Goal: Task Accomplishment & Management: Manage account settings

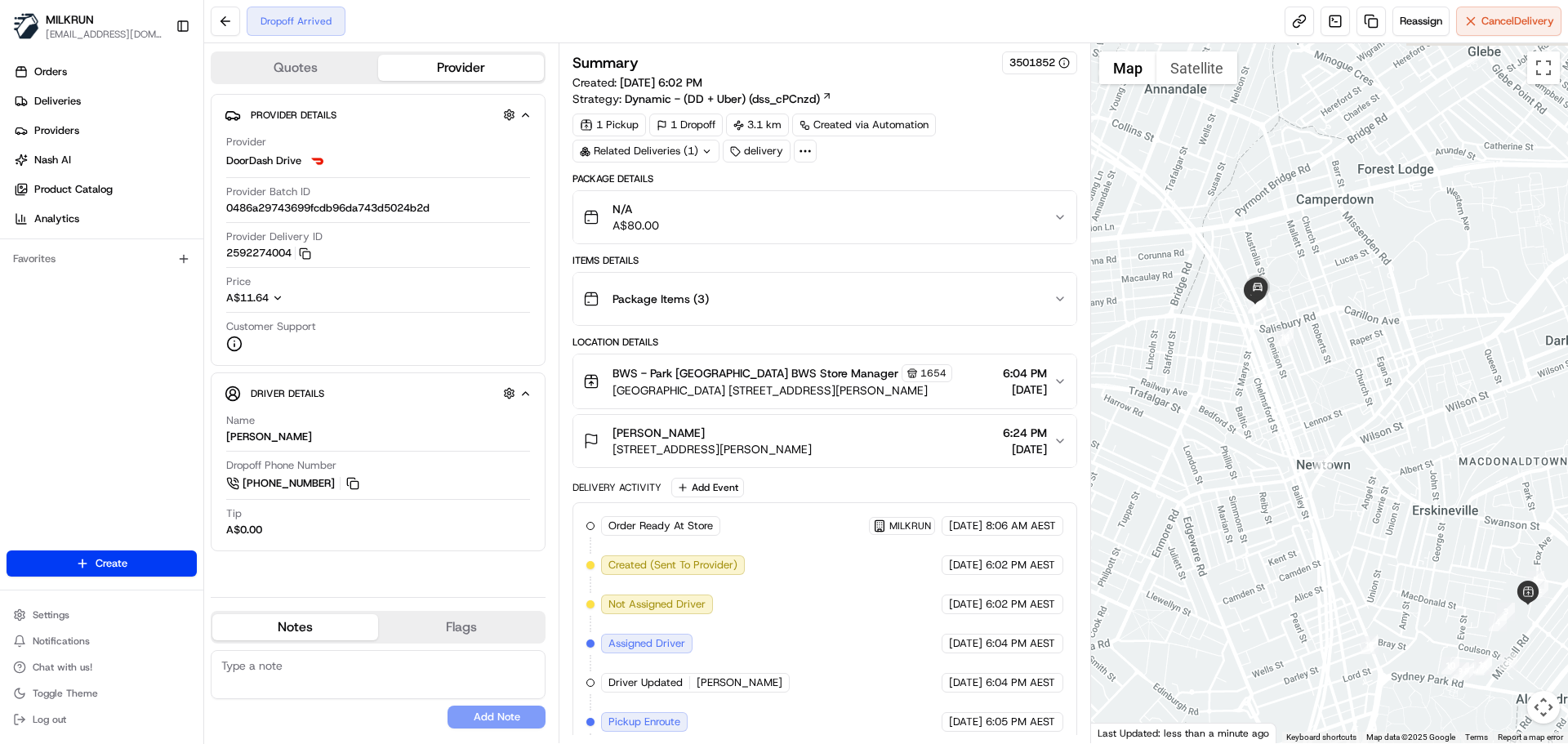
drag, startPoint x: 1175, startPoint y: 252, endPoint x: 1237, endPoint y: 314, distance: 87.7
click at [1237, 314] on div at bounding box center [1330, 393] width 478 height 700
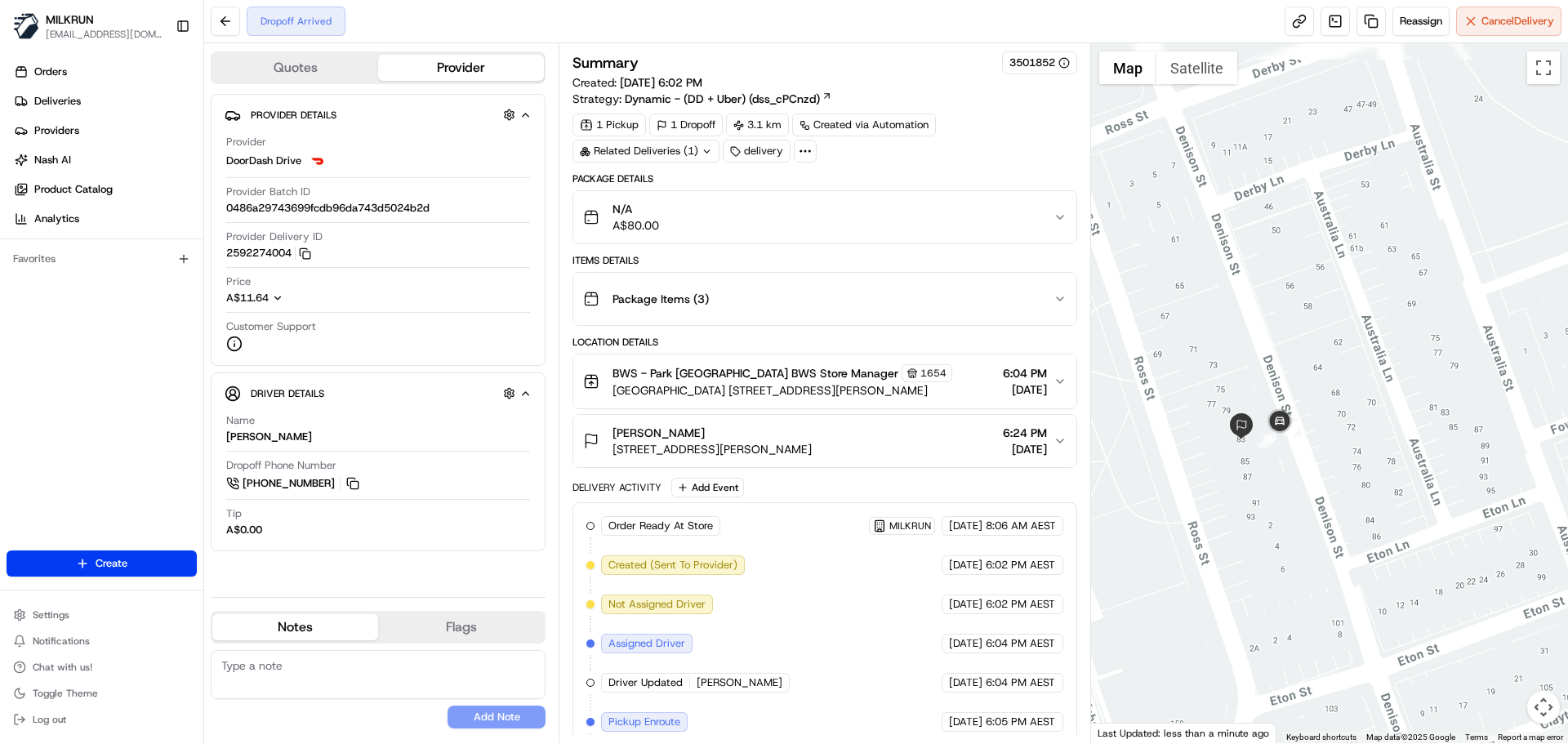
drag, startPoint x: 1307, startPoint y: 289, endPoint x: 1163, endPoint y: 470, distance: 231.3
click at [1163, 470] on div at bounding box center [1330, 393] width 478 height 700
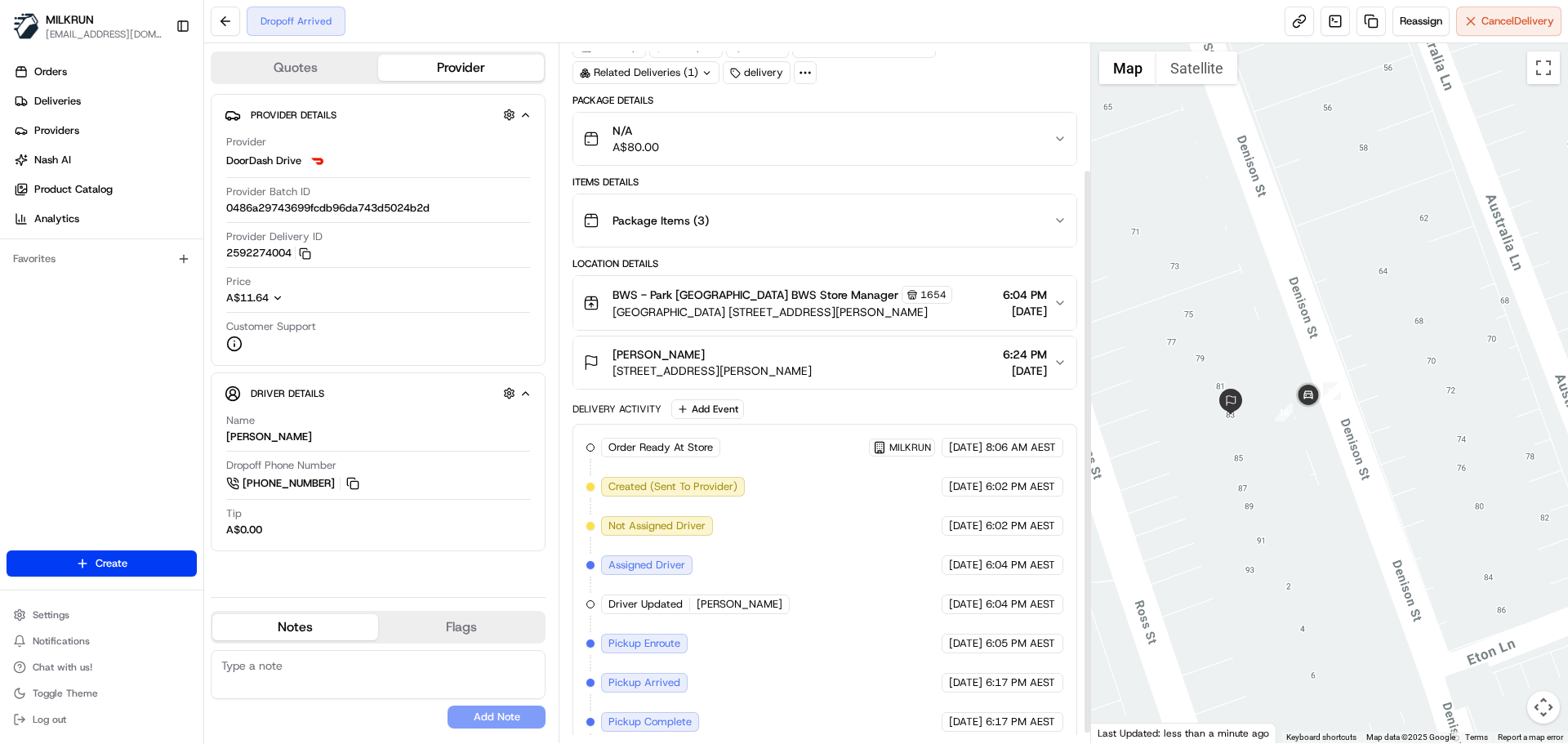
scroll to position [168, 0]
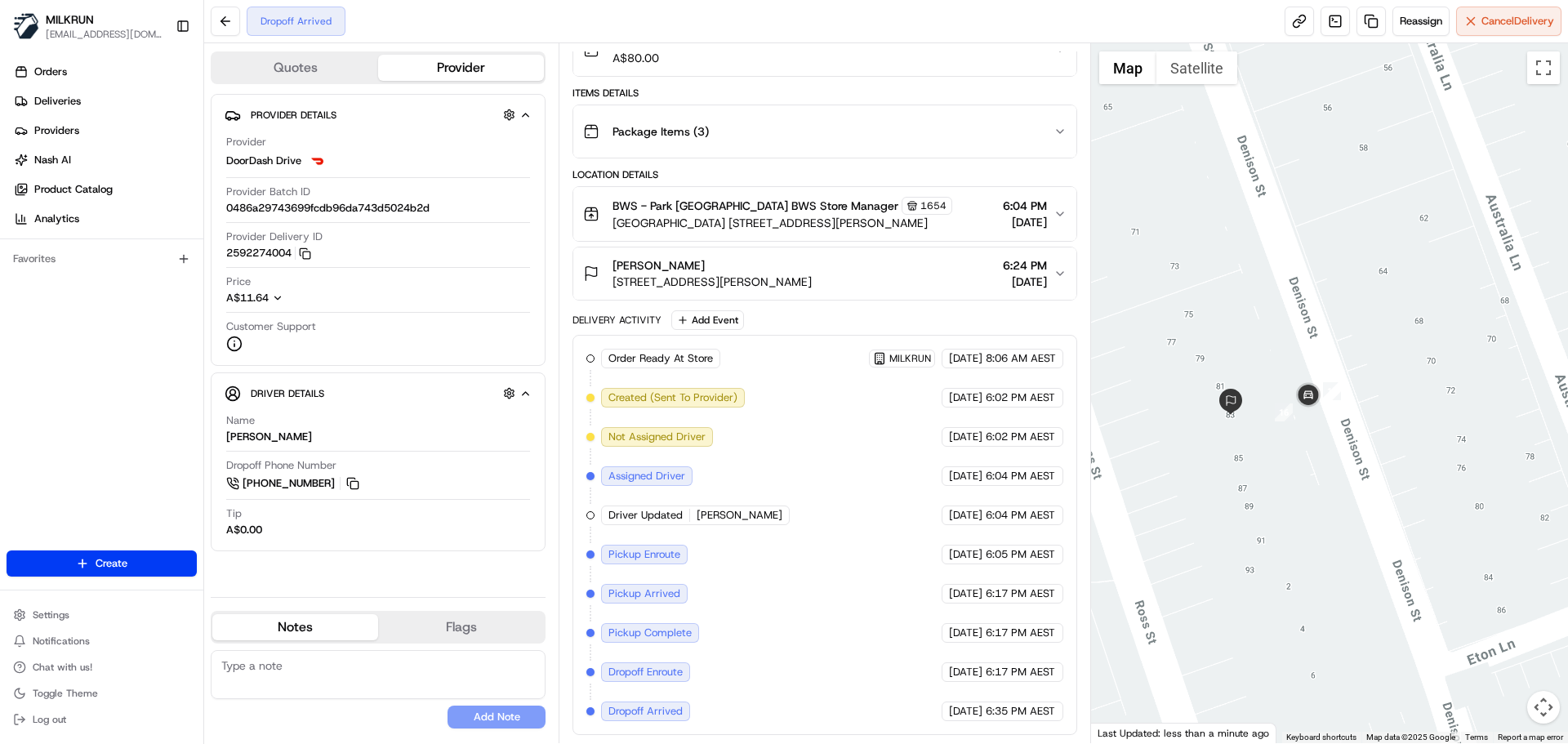
click at [712, 517] on span "Nathalia N." at bounding box center [739, 515] width 86 height 15
click at [751, 514] on div "Driver Updated Nathalia N." at bounding box center [694, 514] width 188 height 20
drag, startPoint x: 751, startPoint y: 514, endPoint x: 683, endPoint y: 506, distance: 68.5
click at [683, 506] on div "Driver Updated Nathalia N." at bounding box center [694, 514] width 188 height 20
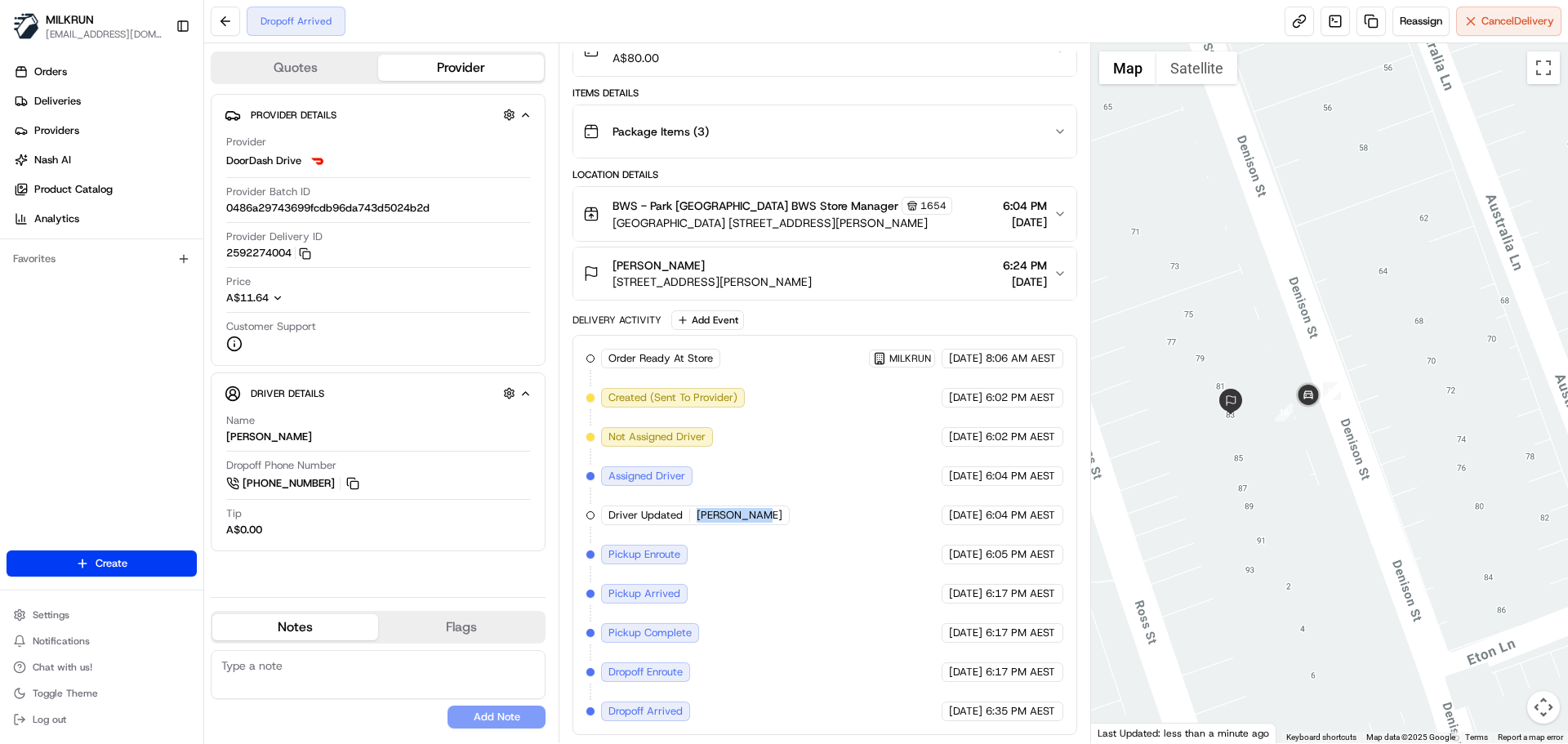
click at [709, 514] on span "Nathalia N." at bounding box center [739, 515] width 86 height 15
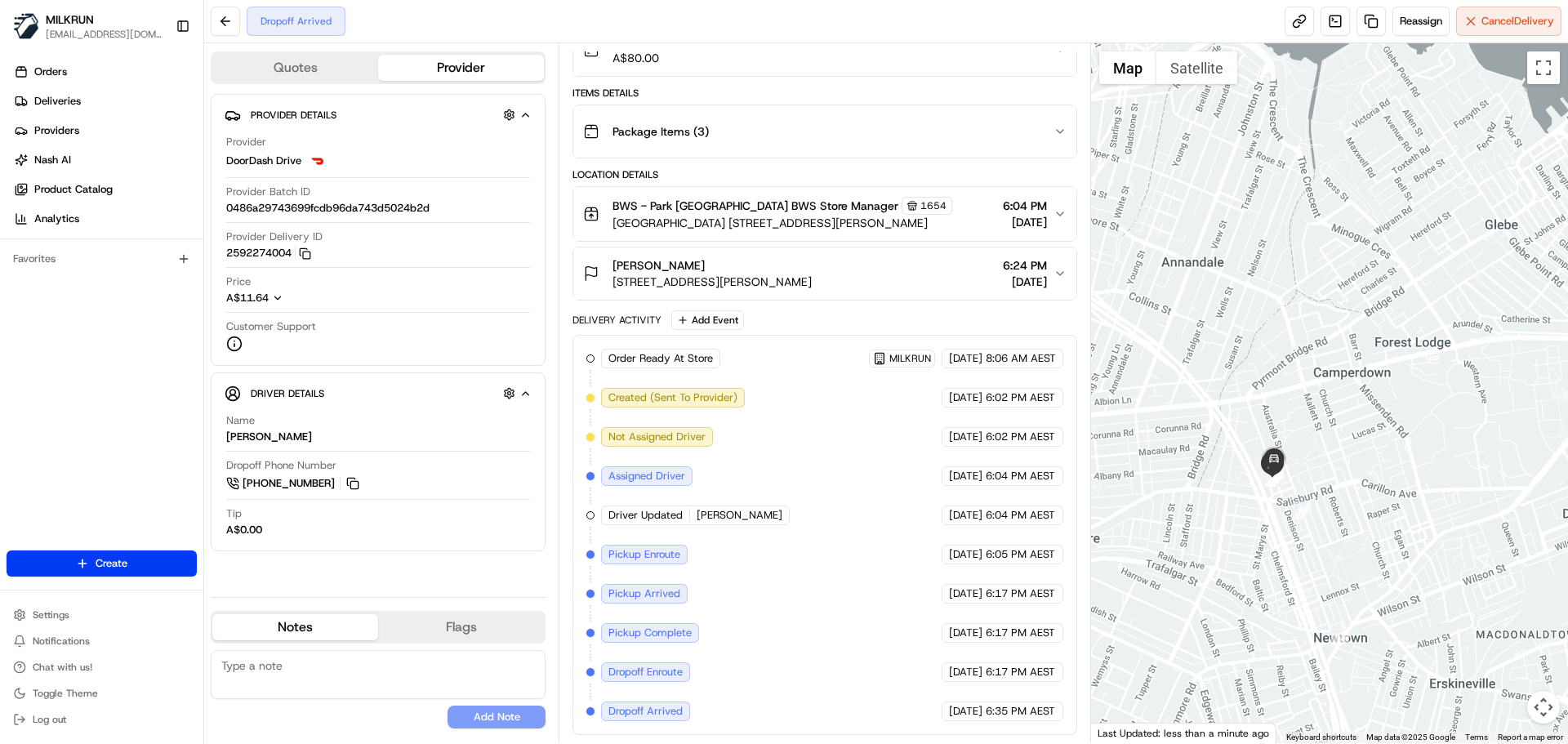
drag, startPoint x: 1237, startPoint y: 454, endPoint x: 1276, endPoint y: 501, distance: 61.1
click at [1276, 501] on div at bounding box center [1330, 393] width 478 height 700
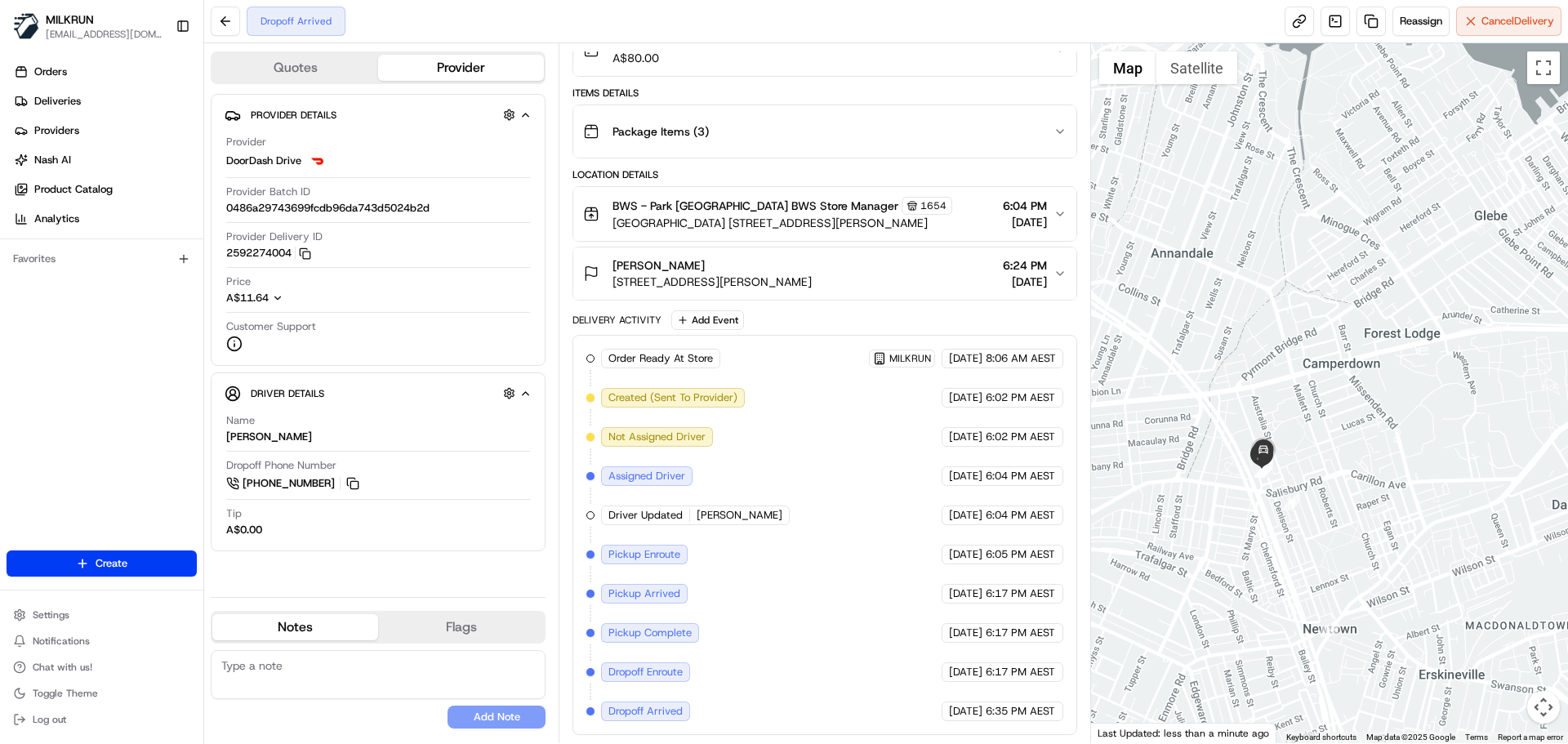
drag, startPoint x: 1268, startPoint y: 490, endPoint x: 1257, endPoint y: 481, distance: 14.2
click at [1257, 481] on div at bounding box center [1330, 393] width 478 height 700
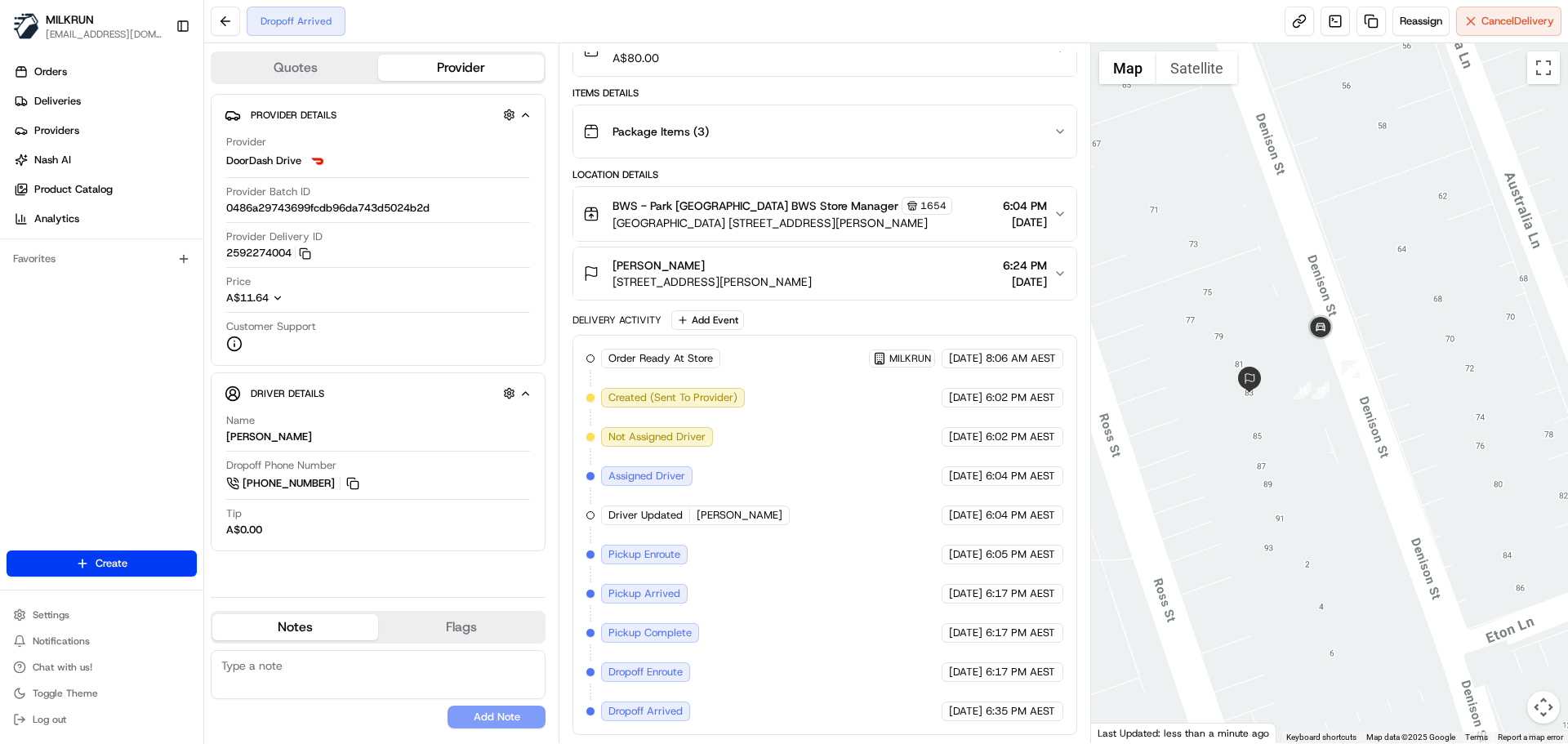
click at [1307, 356] on div at bounding box center [1330, 393] width 478 height 700
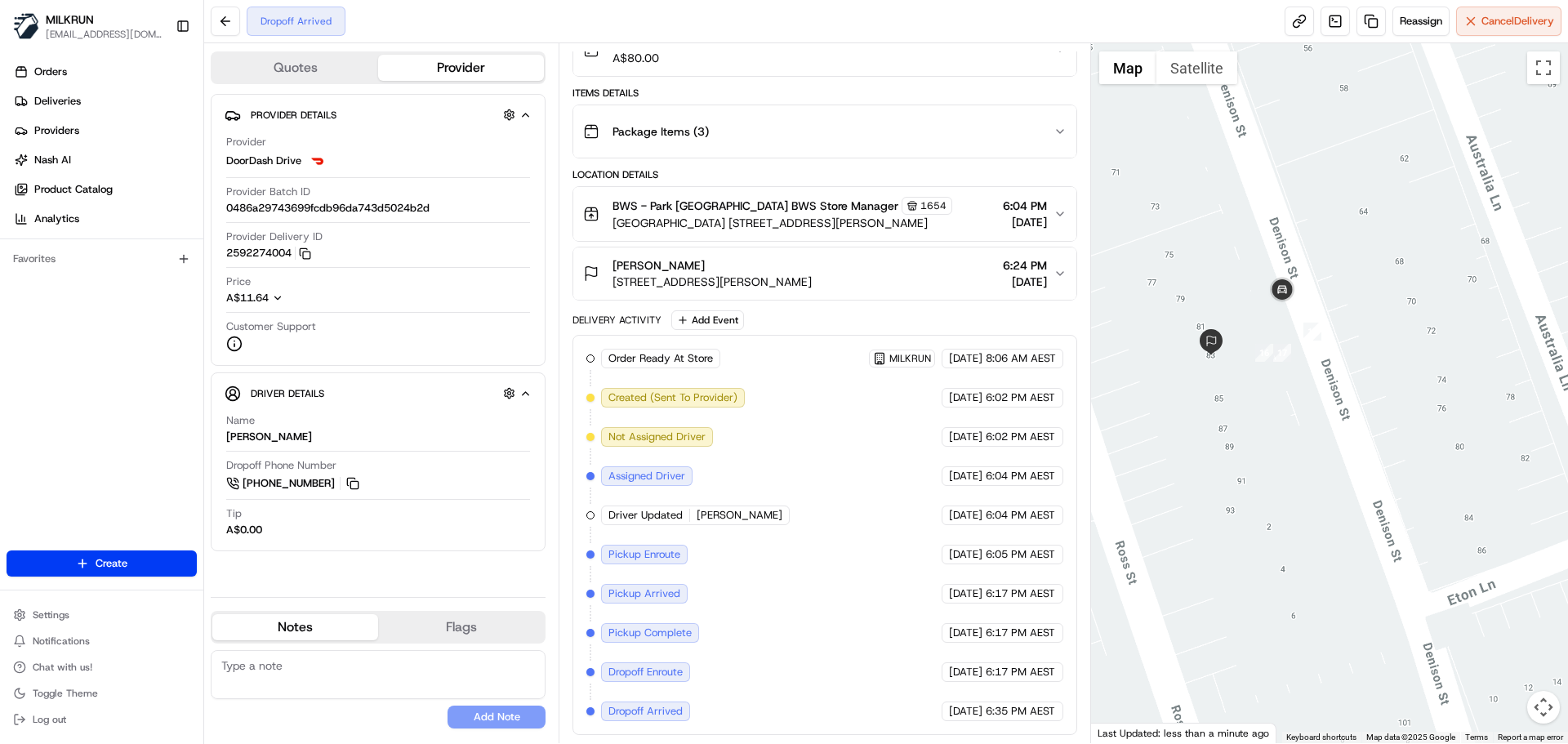
drag, startPoint x: 1403, startPoint y: 483, endPoint x: 1382, endPoint y: 384, distance: 101.2
click at [1335, 424] on div at bounding box center [1330, 393] width 478 height 700
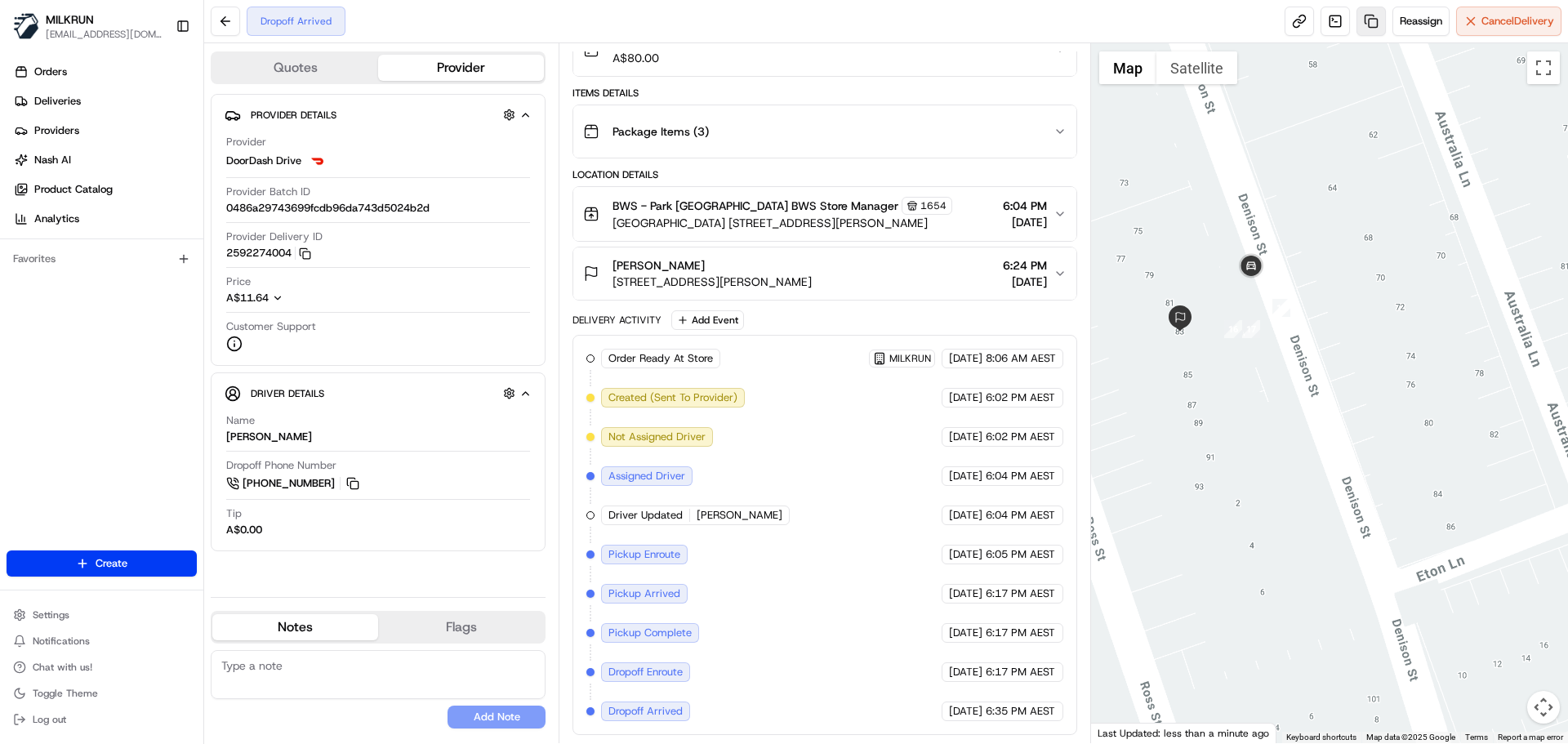
click at [1375, 14] on link at bounding box center [1371, 21] width 29 height 29
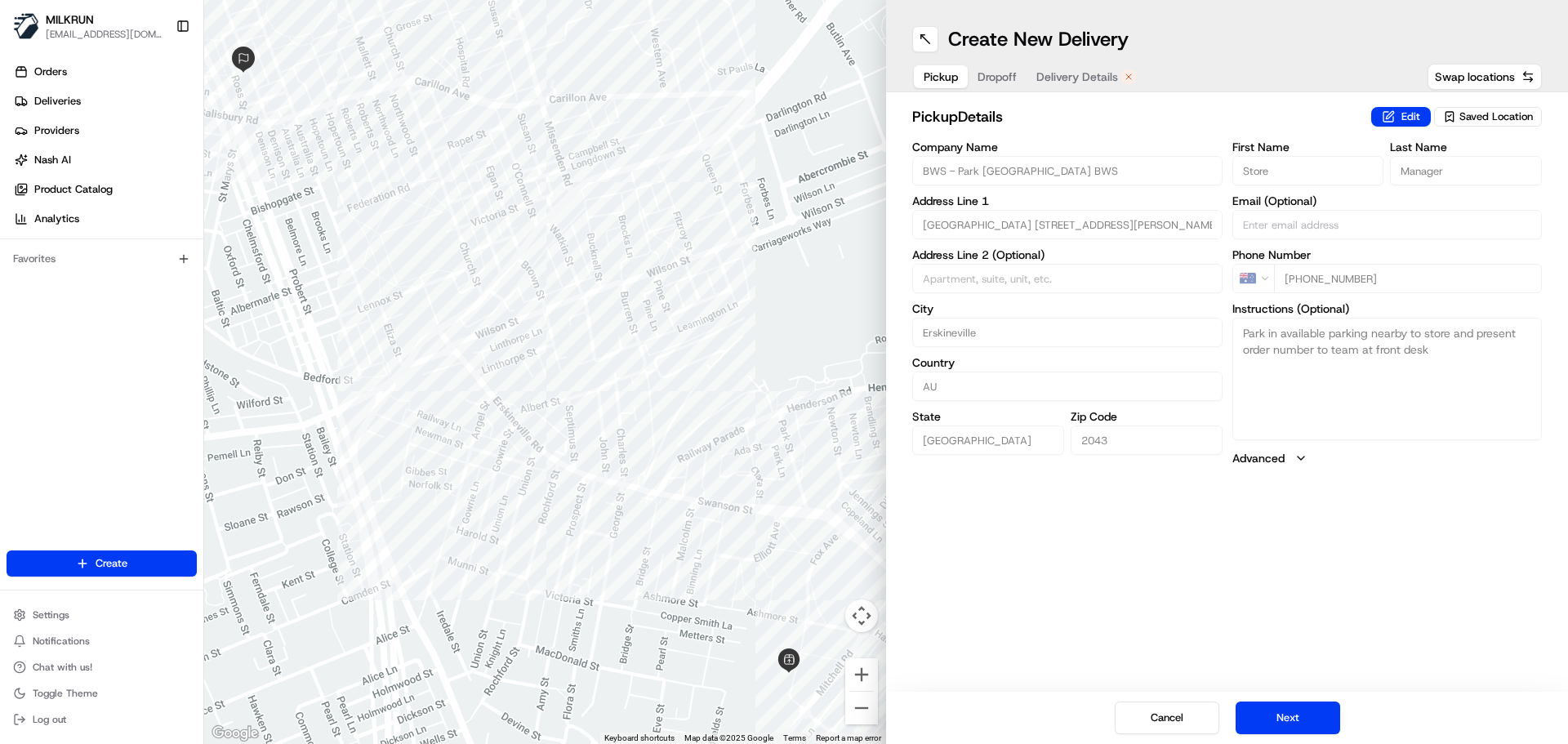
click at [989, 79] on span "Dropoff" at bounding box center [997, 76] width 39 height 16
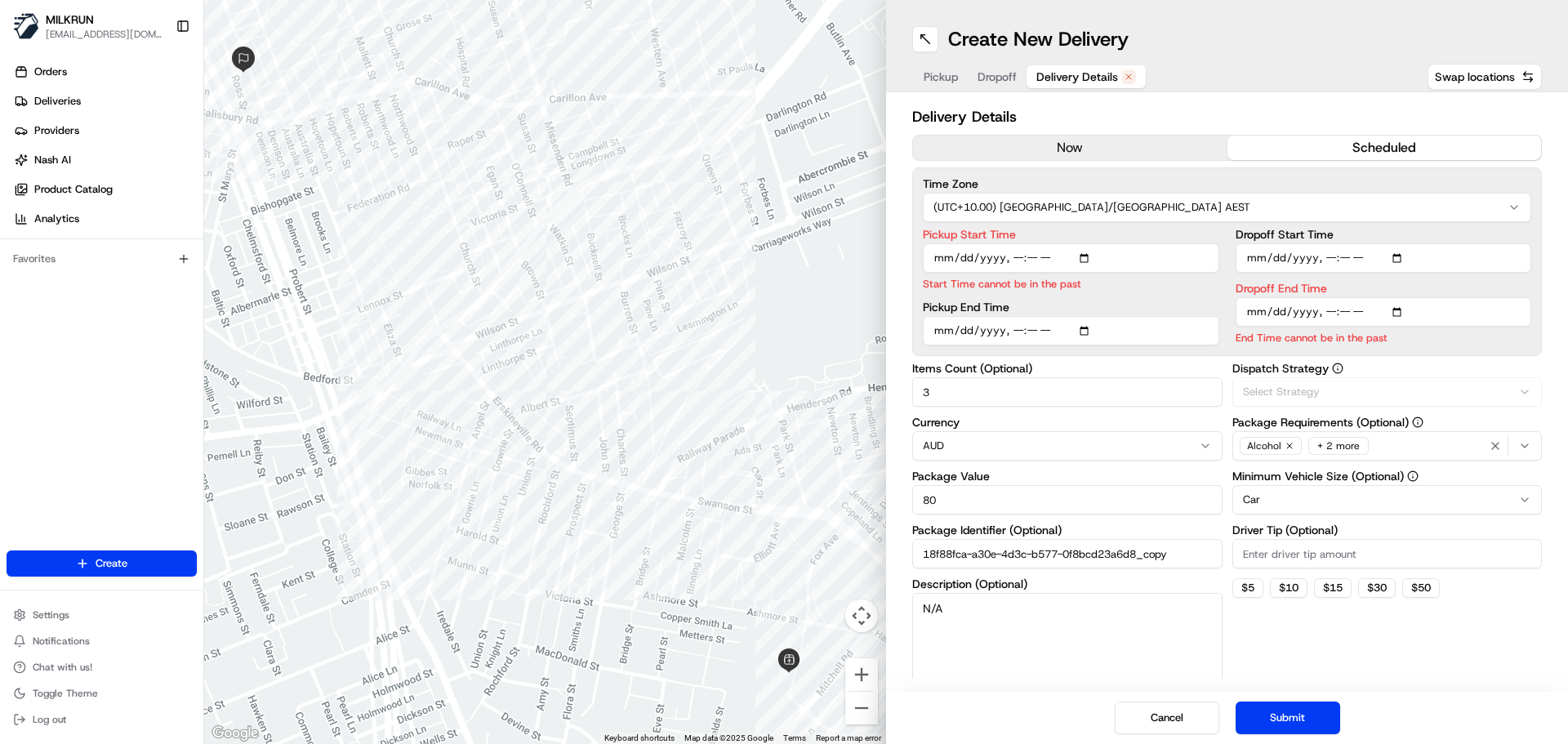
click at [1093, 72] on span "Delivery Details" at bounding box center [1077, 76] width 82 height 16
click at [1068, 141] on button "now" at bounding box center [1070, 148] width 315 height 24
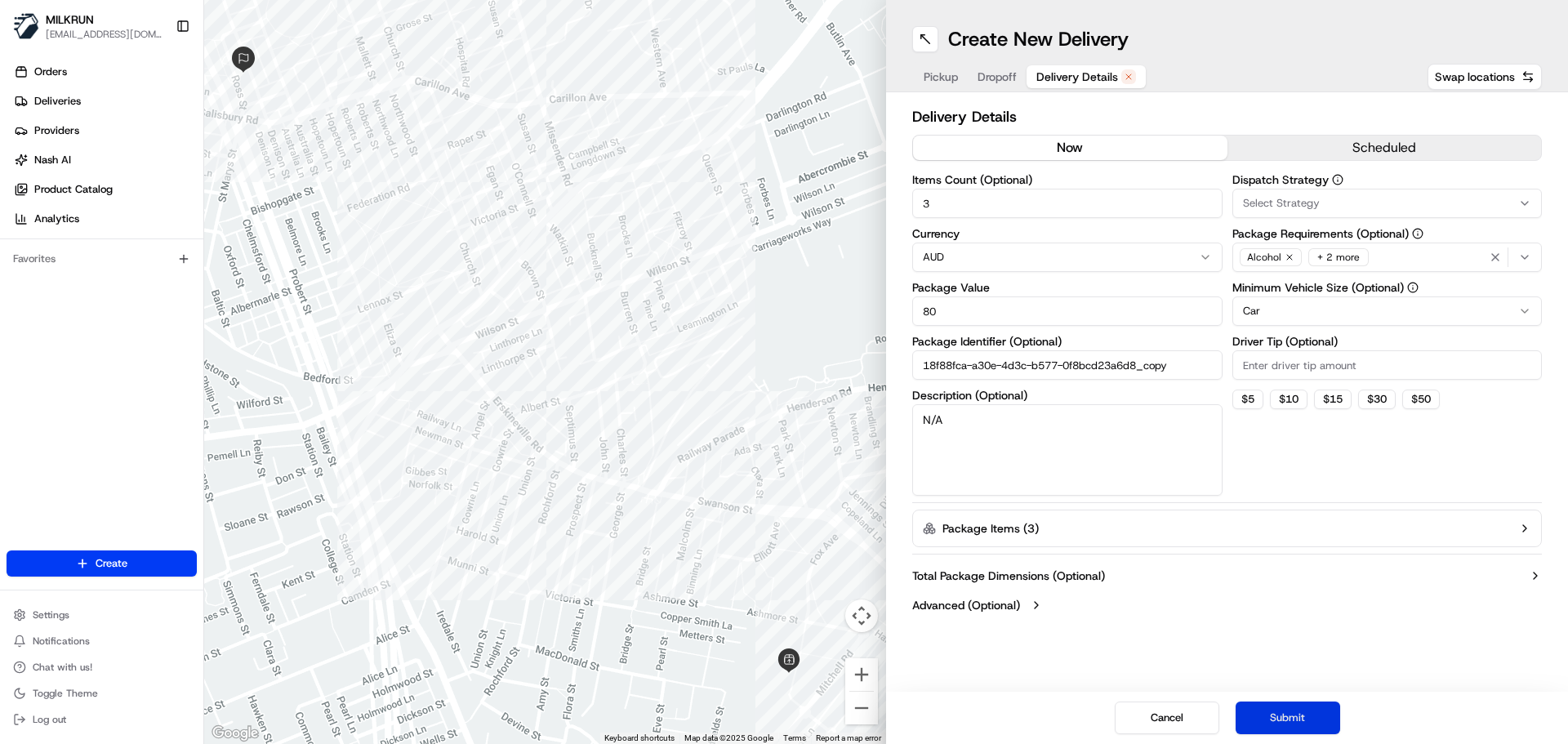
click at [1273, 708] on button "Submit" at bounding box center [1289, 718] width 105 height 33
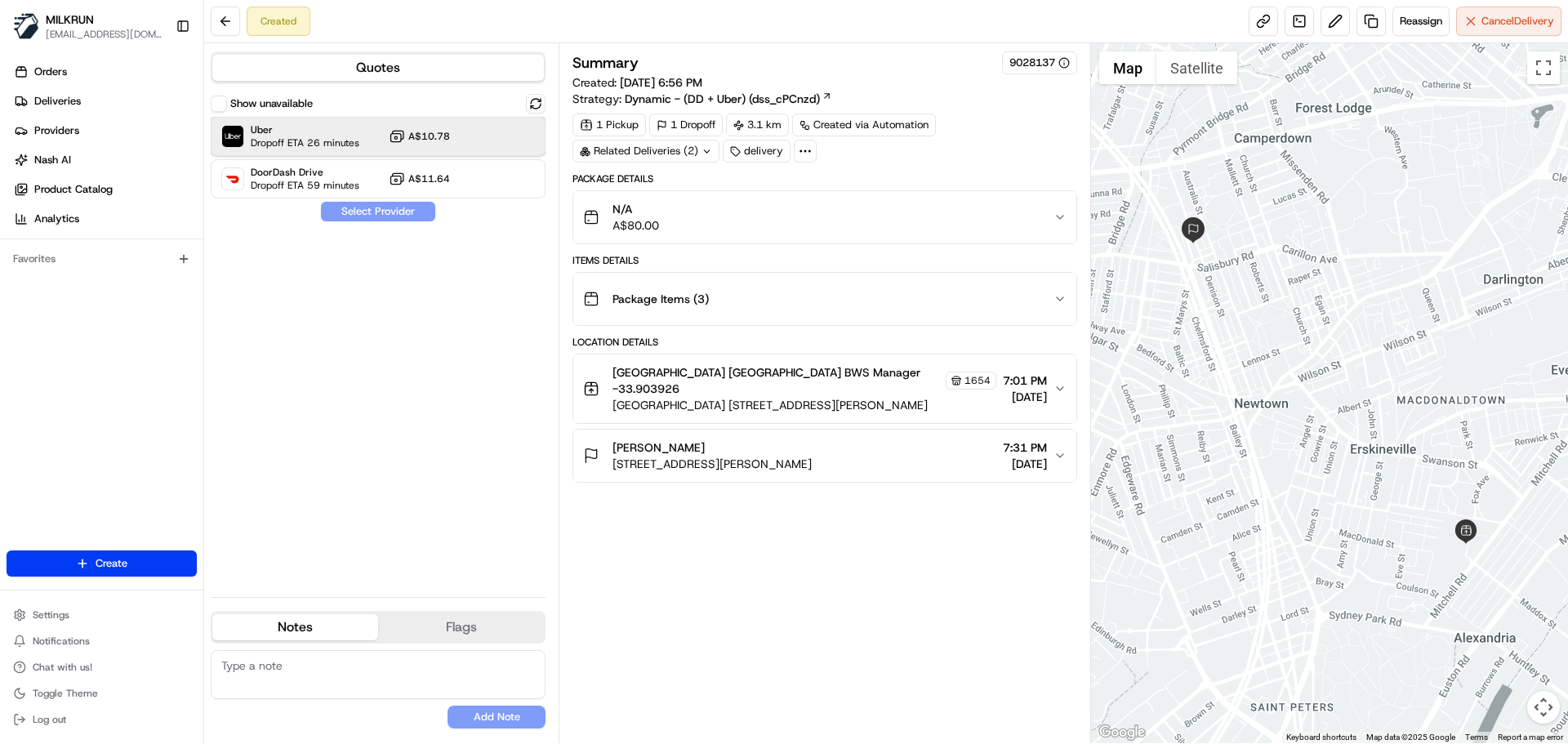
click at [321, 132] on span "Uber" at bounding box center [306, 130] width 109 height 13
click at [379, 213] on button "Assign Provider" at bounding box center [379, 211] width 116 height 20
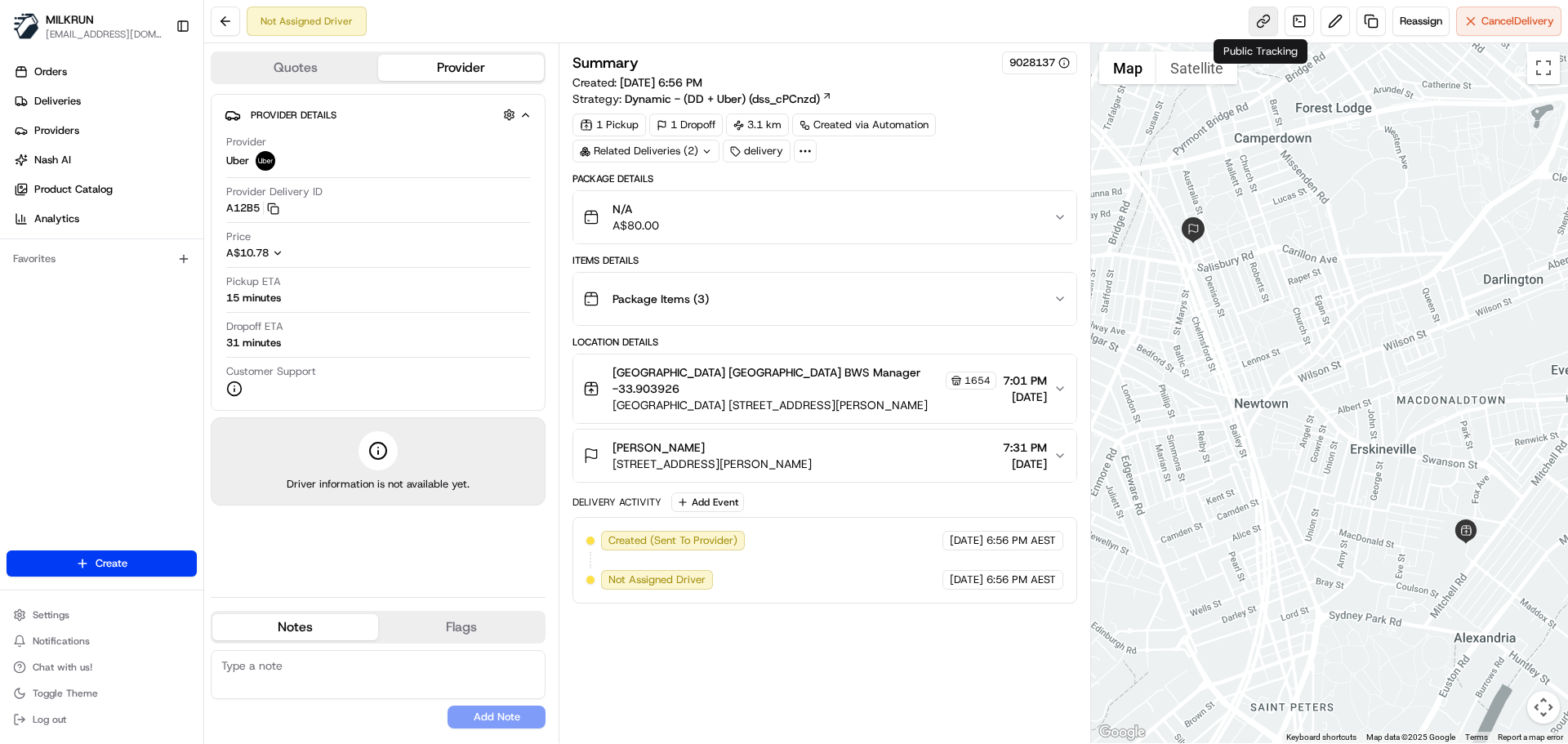
click at [1257, 17] on link at bounding box center [1263, 21] width 29 height 29
click at [1338, 32] on button at bounding box center [1335, 21] width 29 height 29
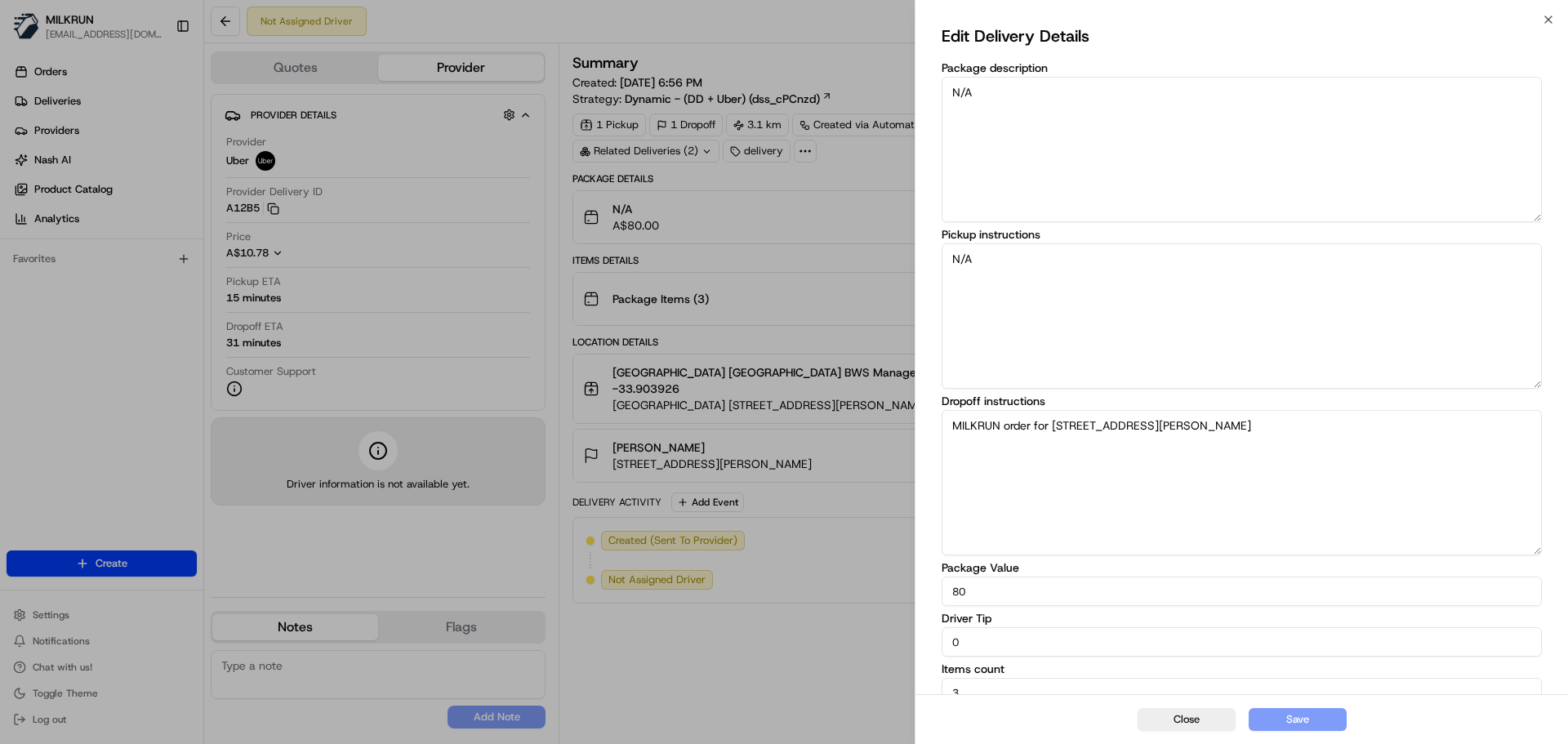
drag, startPoint x: 1003, startPoint y: 649, endPoint x: 798, endPoint y: 639, distance: 205.2
click at [798, 639] on body "MILKRUN acowin@woolworths.com.au Toggle Sidebar Orders Deliveries Providers Nas…" at bounding box center [784, 372] width 1568 height 744
type input "10"
click at [1280, 707] on div "Close Save" at bounding box center [1242, 719] width 652 height 50
click at [1284, 722] on button "Save" at bounding box center [1298, 720] width 98 height 22
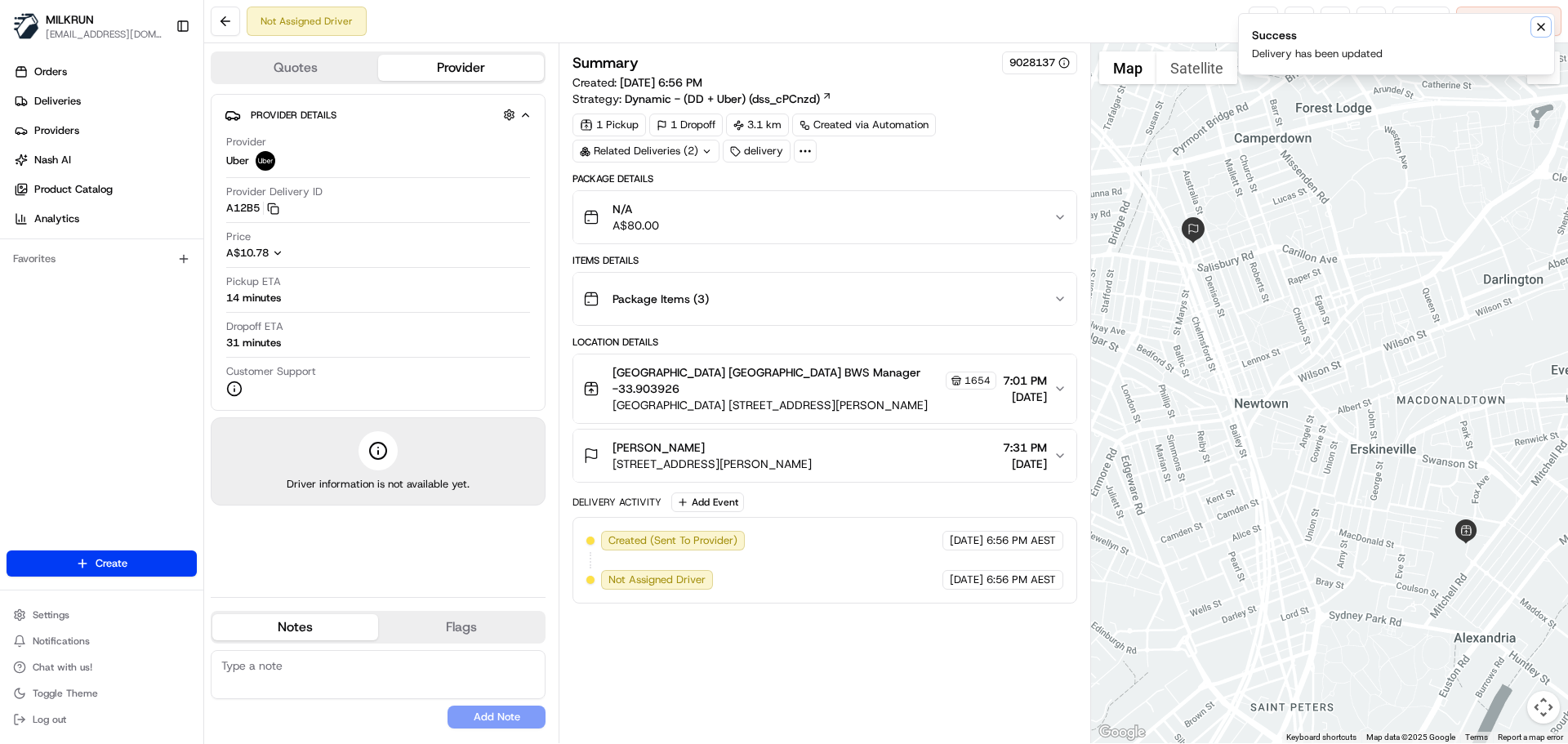
click at [1542, 23] on icon "Notifications (F8)" at bounding box center [1542, 27] width 13 height 13
click at [1253, 19] on link at bounding box center [1263, 21] width 29 height 29
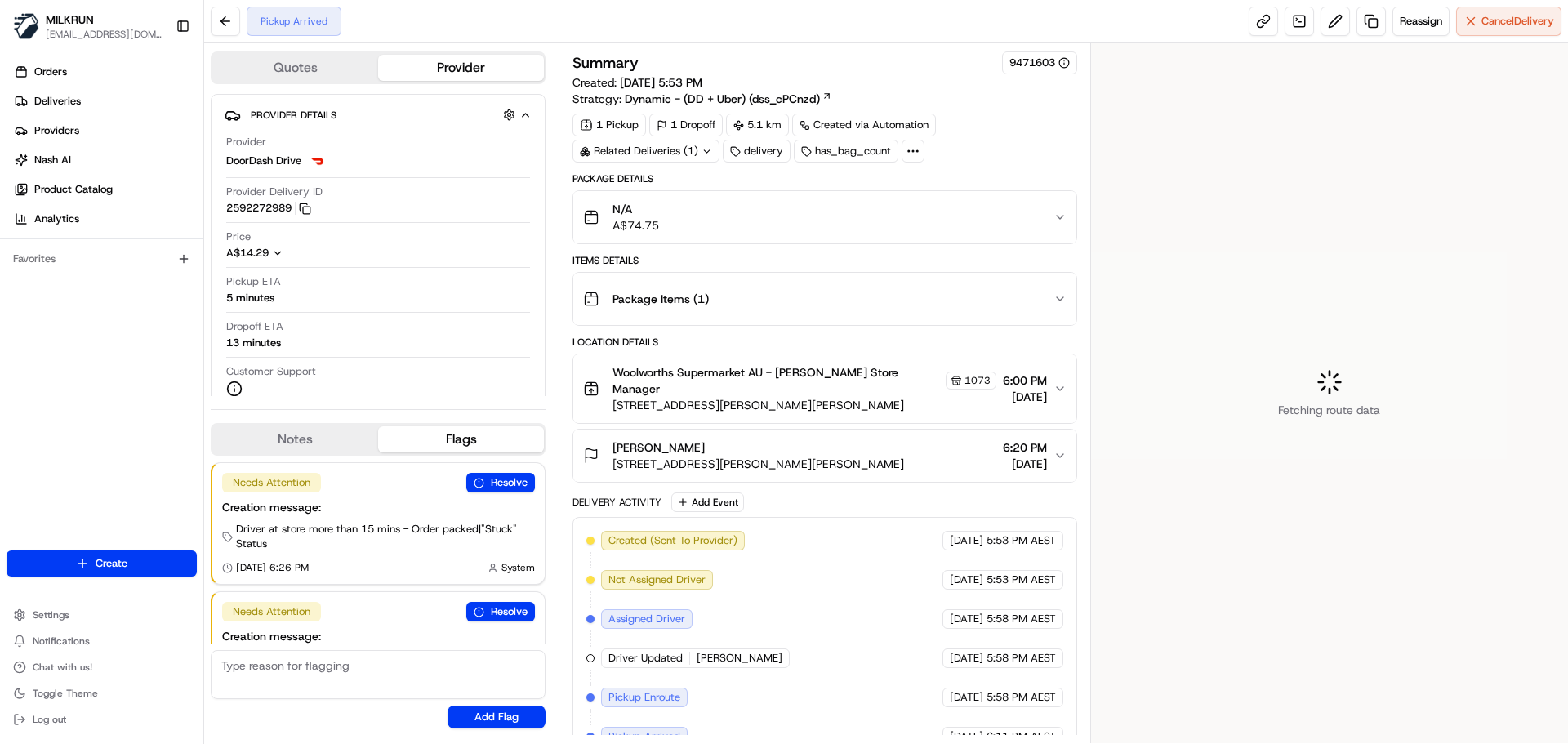
scroll to position [70, 0]
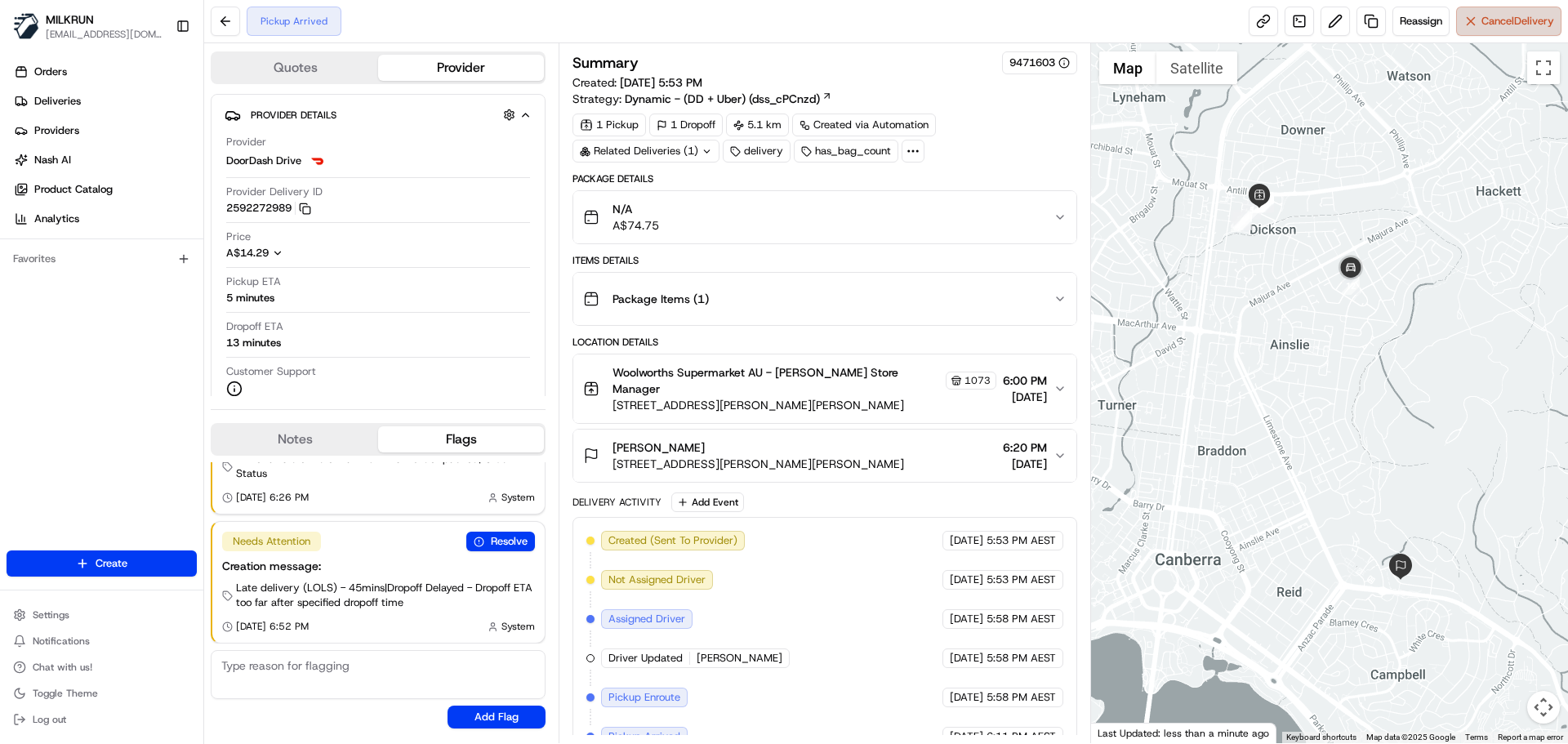
click at [1512, 22] on span "Cancel Delivery" at bounding box center [1518, 22] width 73 height 15
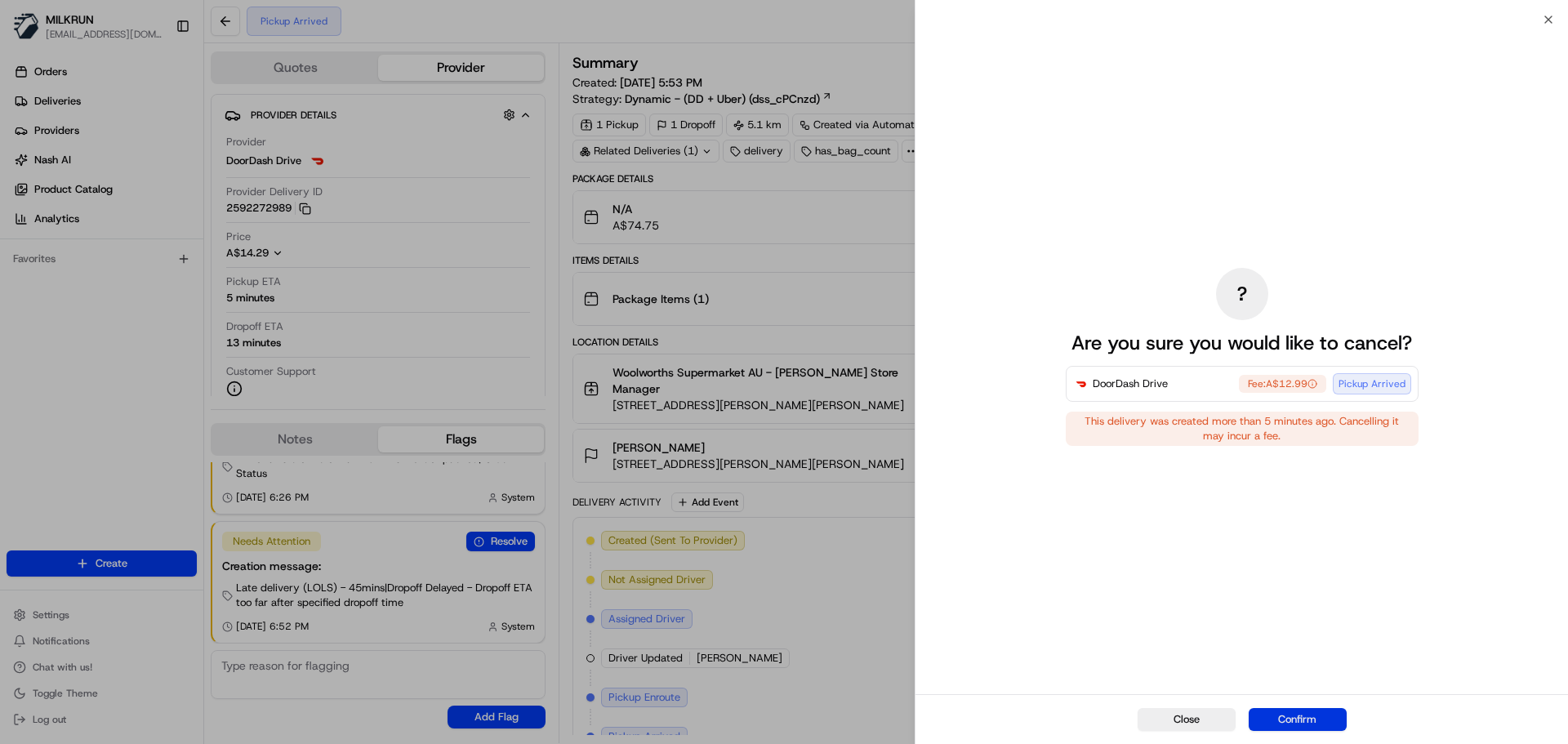
click at [1310, 722] on button "Confirm" at bounding box center [1298, 720] width 98 height 22
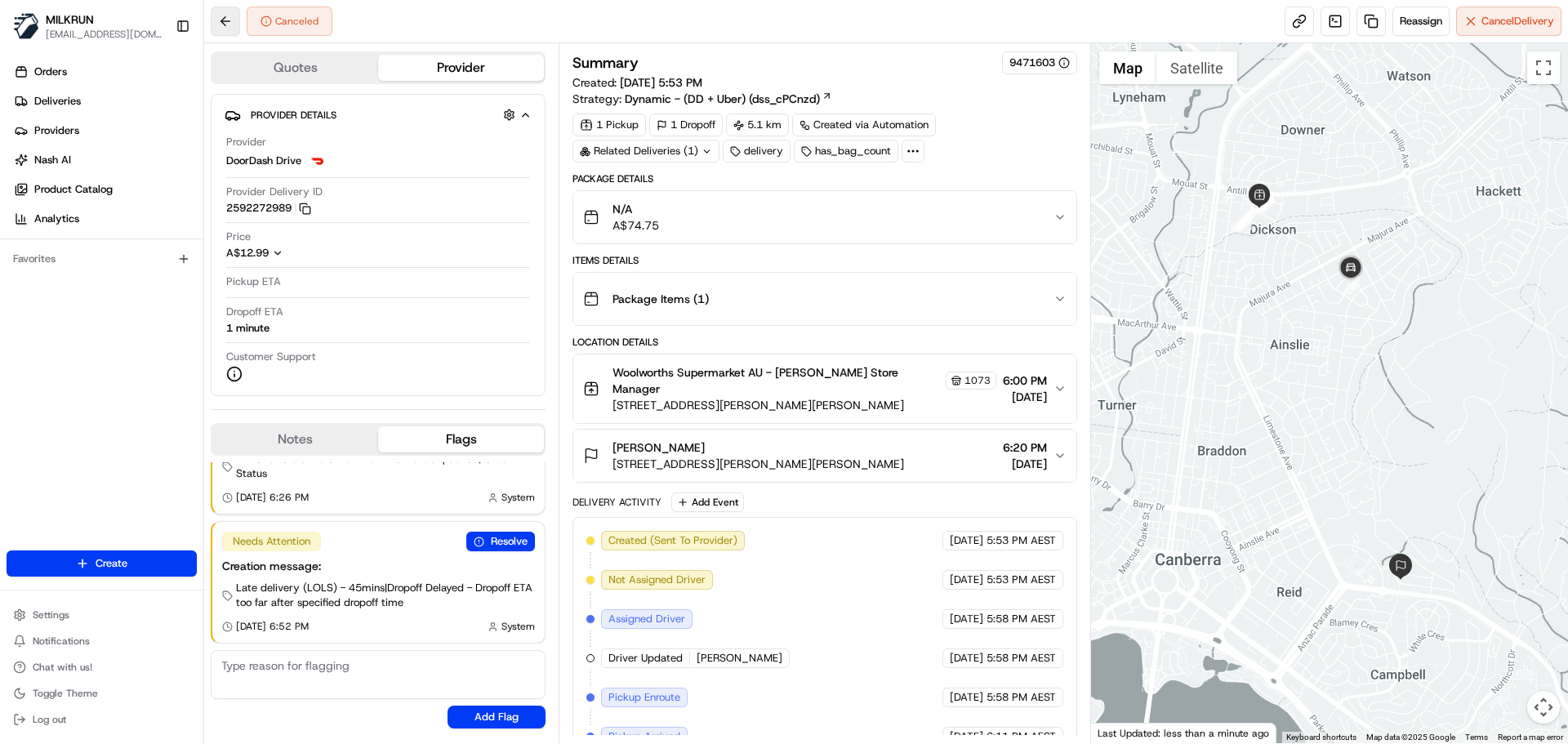
click at [221, 16] on button at bounding box center [225, 21] width 29 height 29
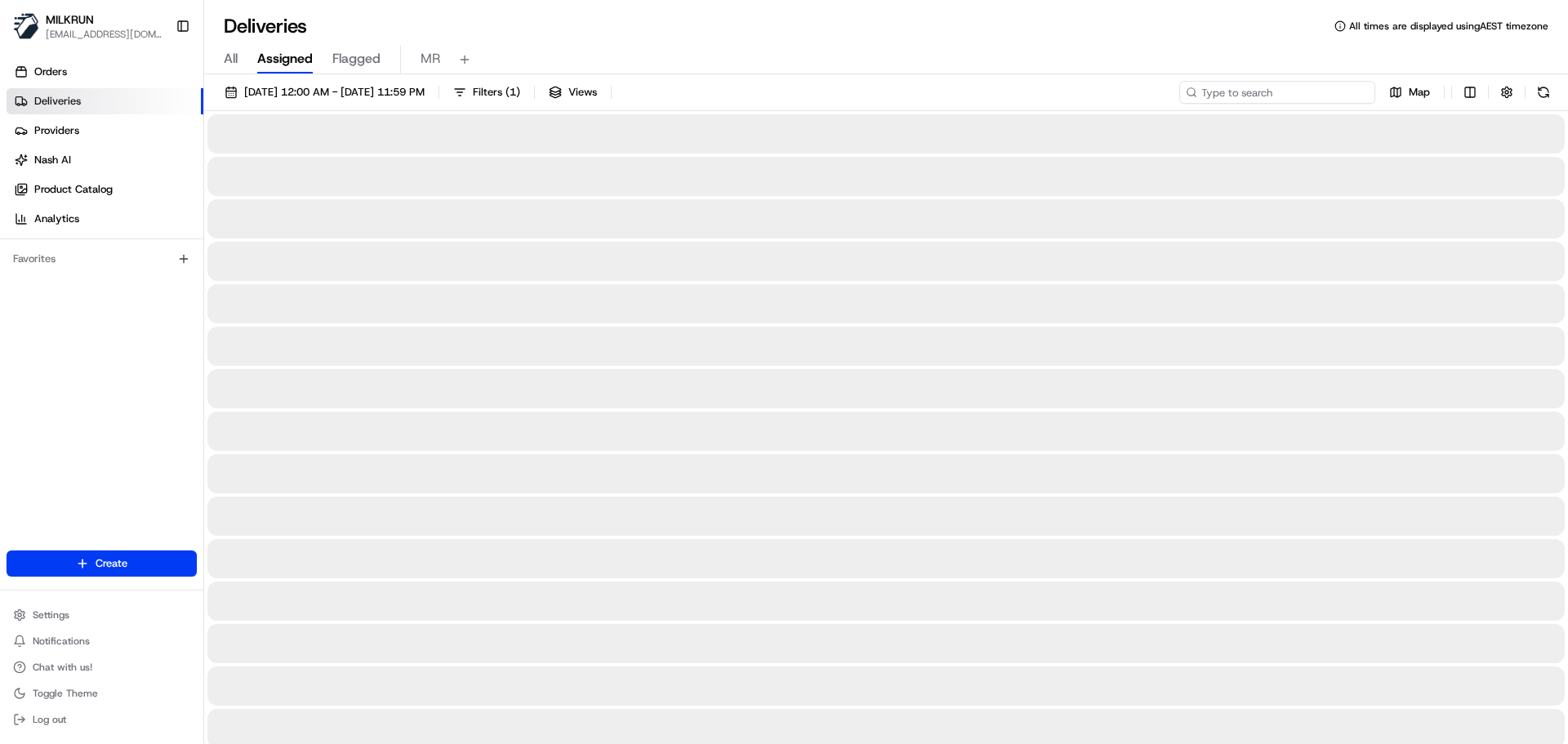
click at [1255, 90] on input at bounding box center [1277, 92] width 196 height 22
paste input "f05ab222-fbd5-42fa-97b8-b960b226e7e0"
type input "f05ab222-fbd5-42fa-97b8-b960b226e7e0"
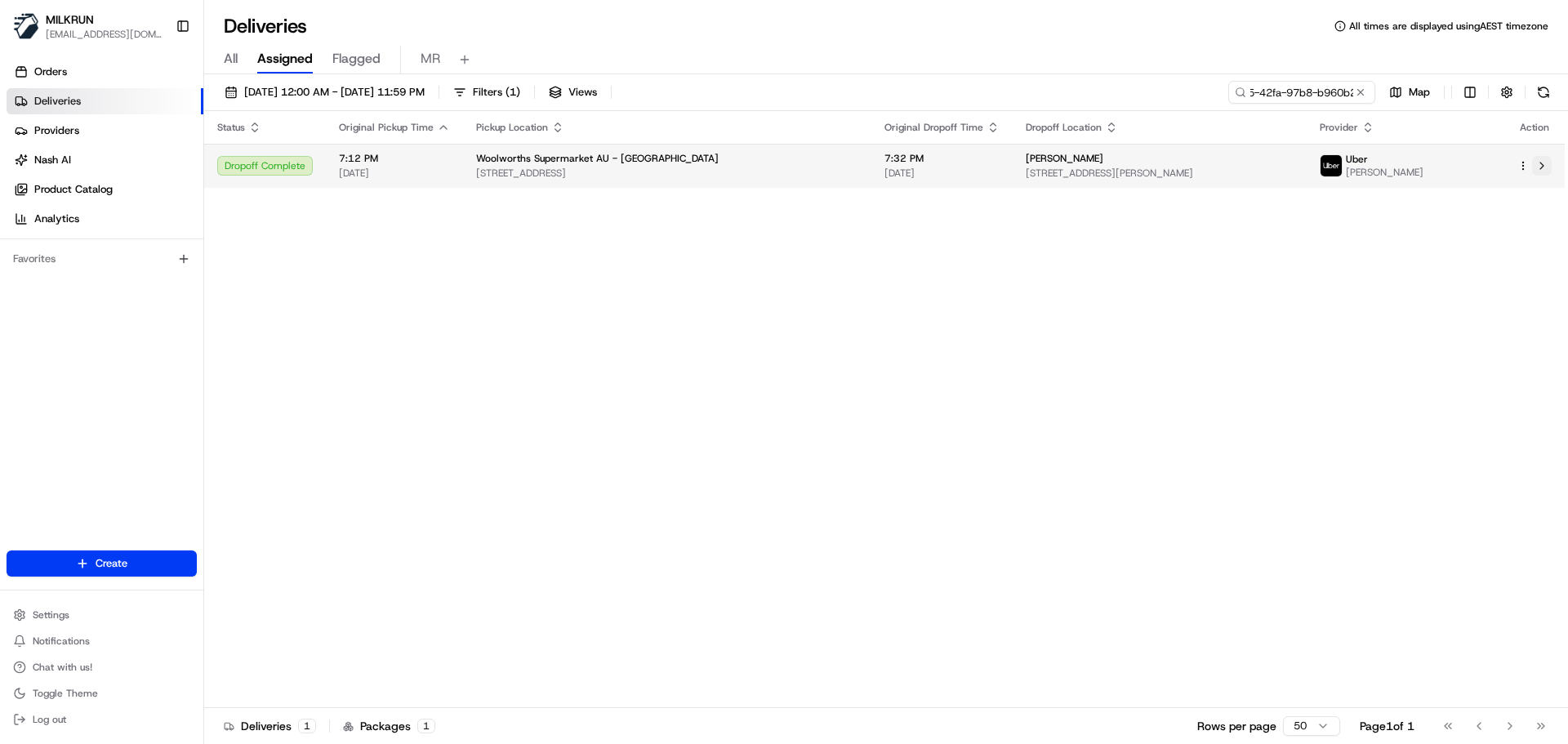
click at [1541, 162] on button at bounding box center [1542, 165] width 20 height 20
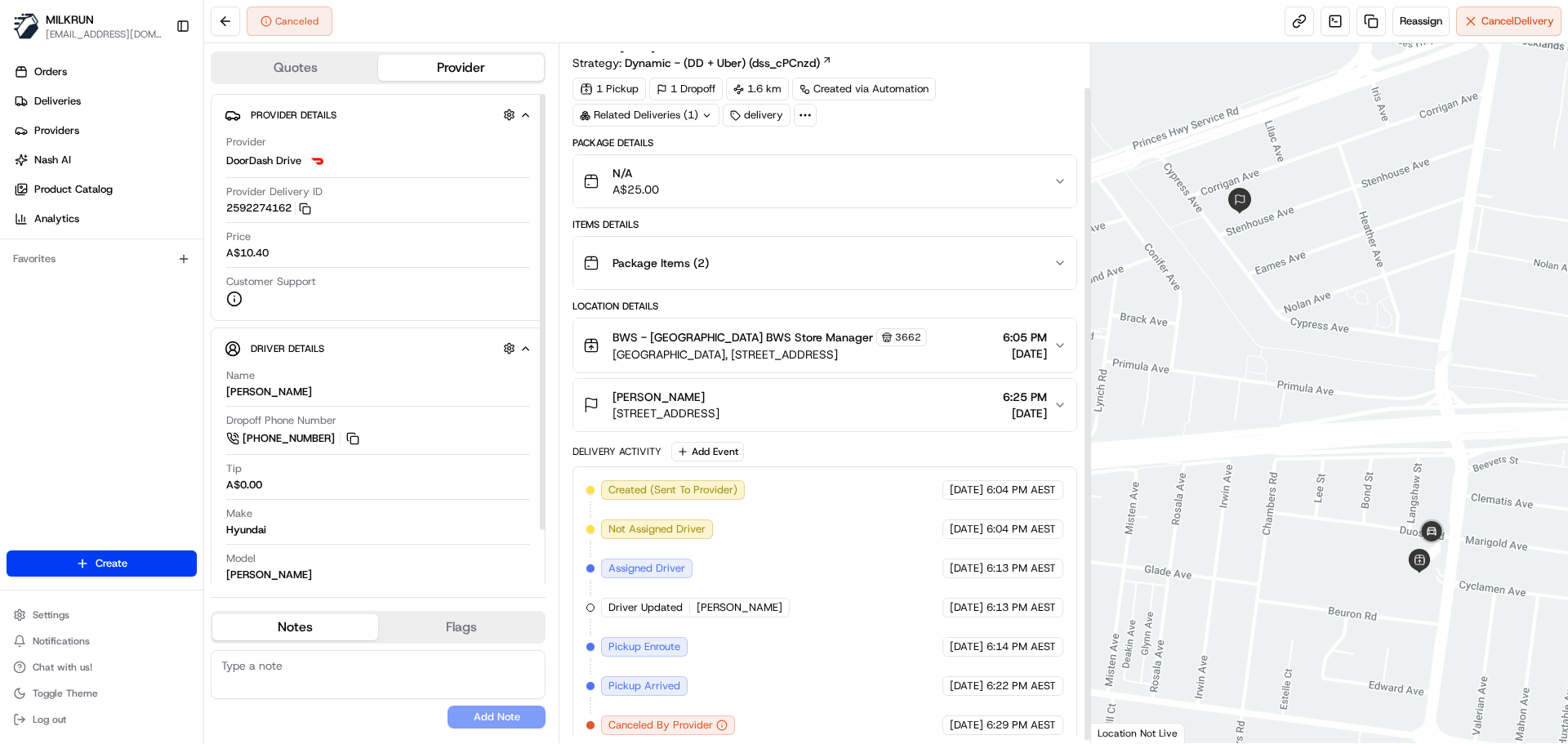
scroll to position [50, 0]
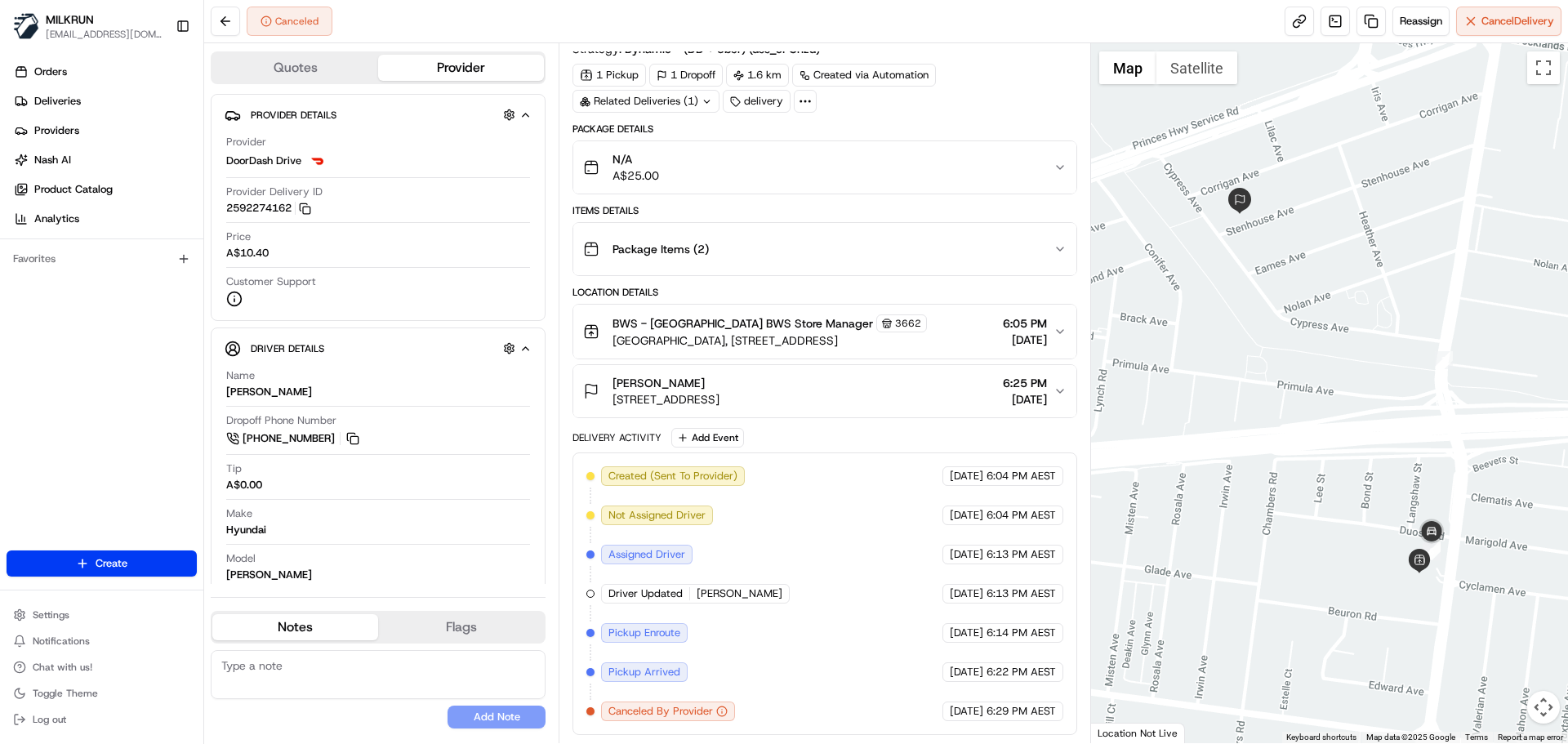
click at [727, 169] on div "N/A A$25.00" at bounding box center [817, 167] width 470 height 33
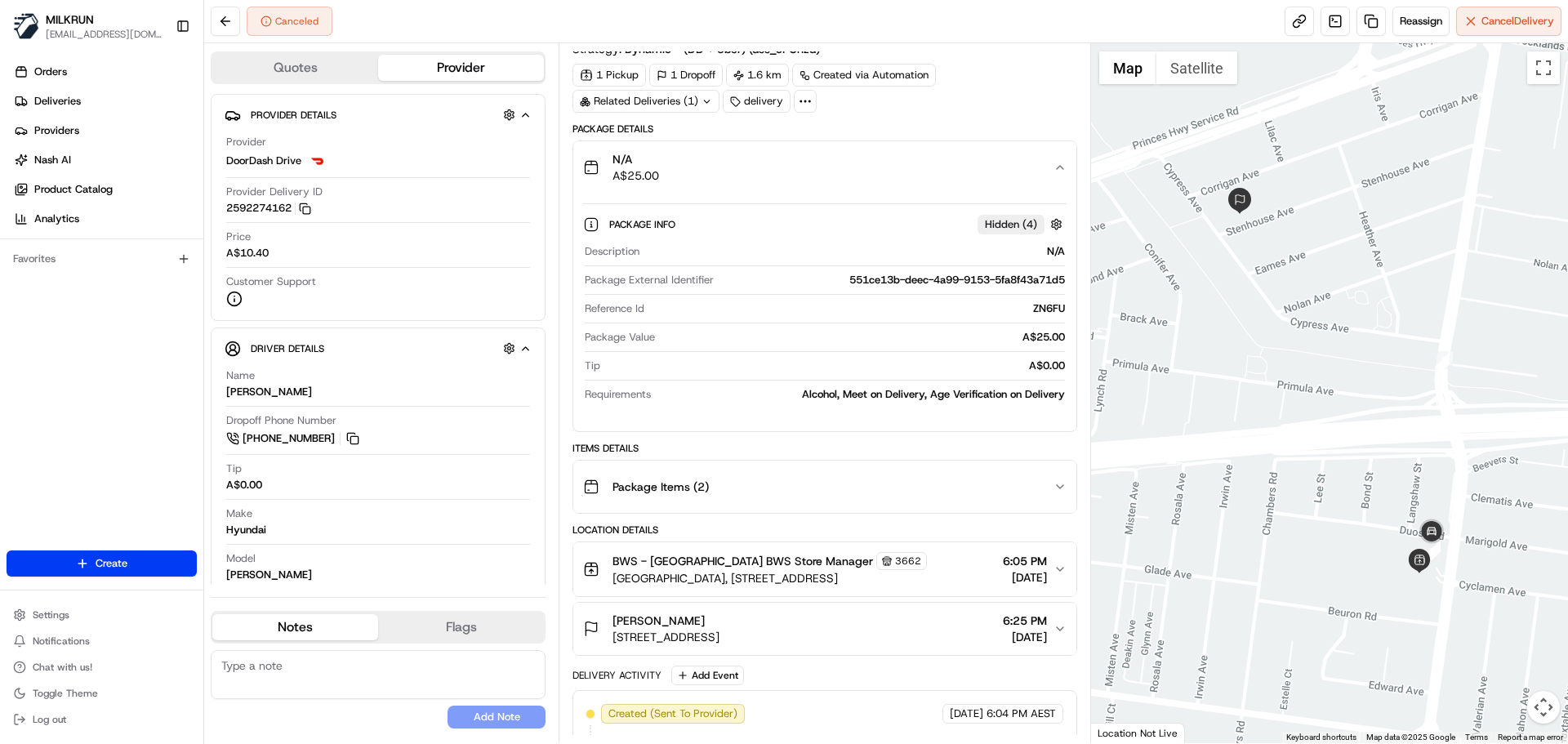
click at [727, 169] on div "N/A A$25.00" at bounding box center [817, 167] width 470 height 33
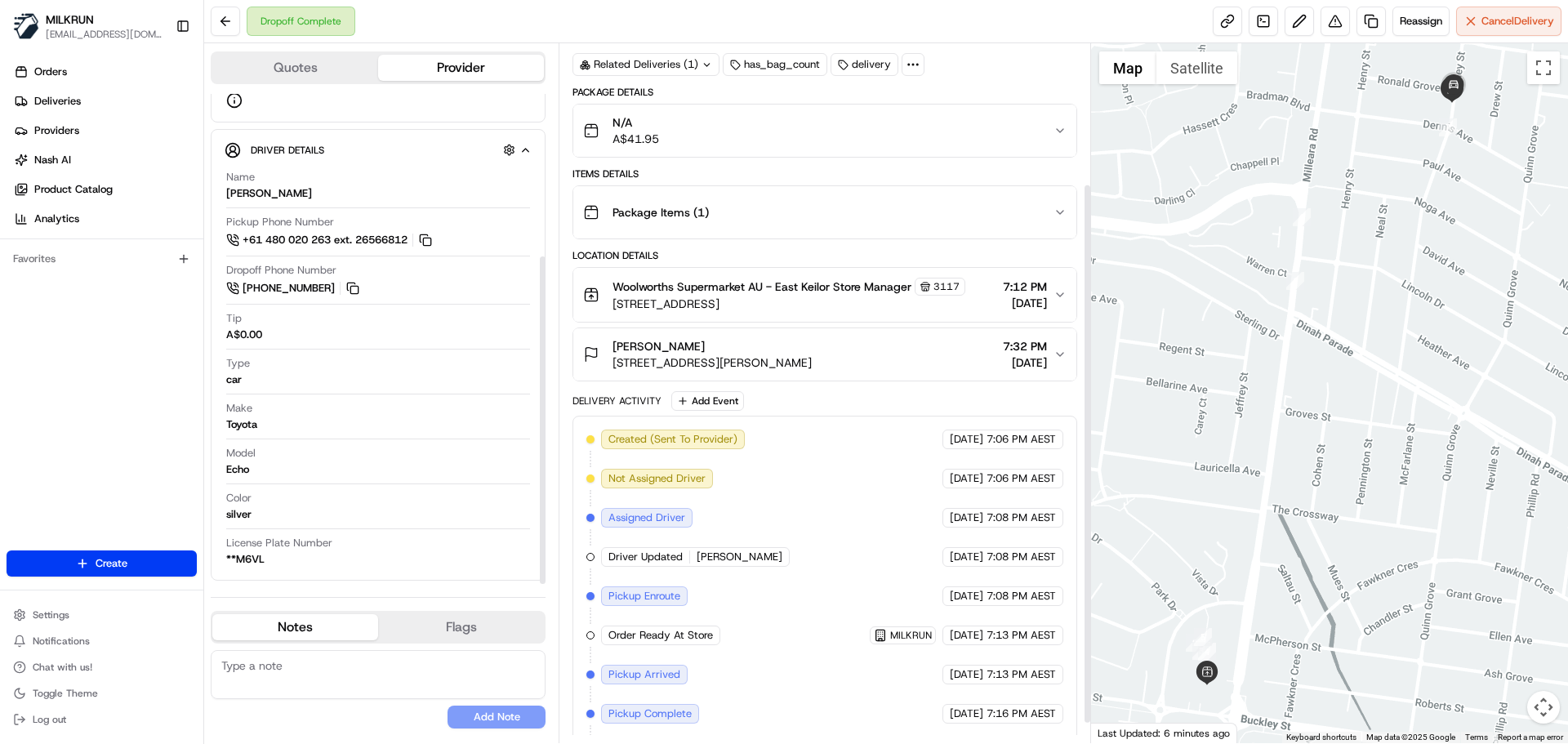
scroll to position [206, 0]
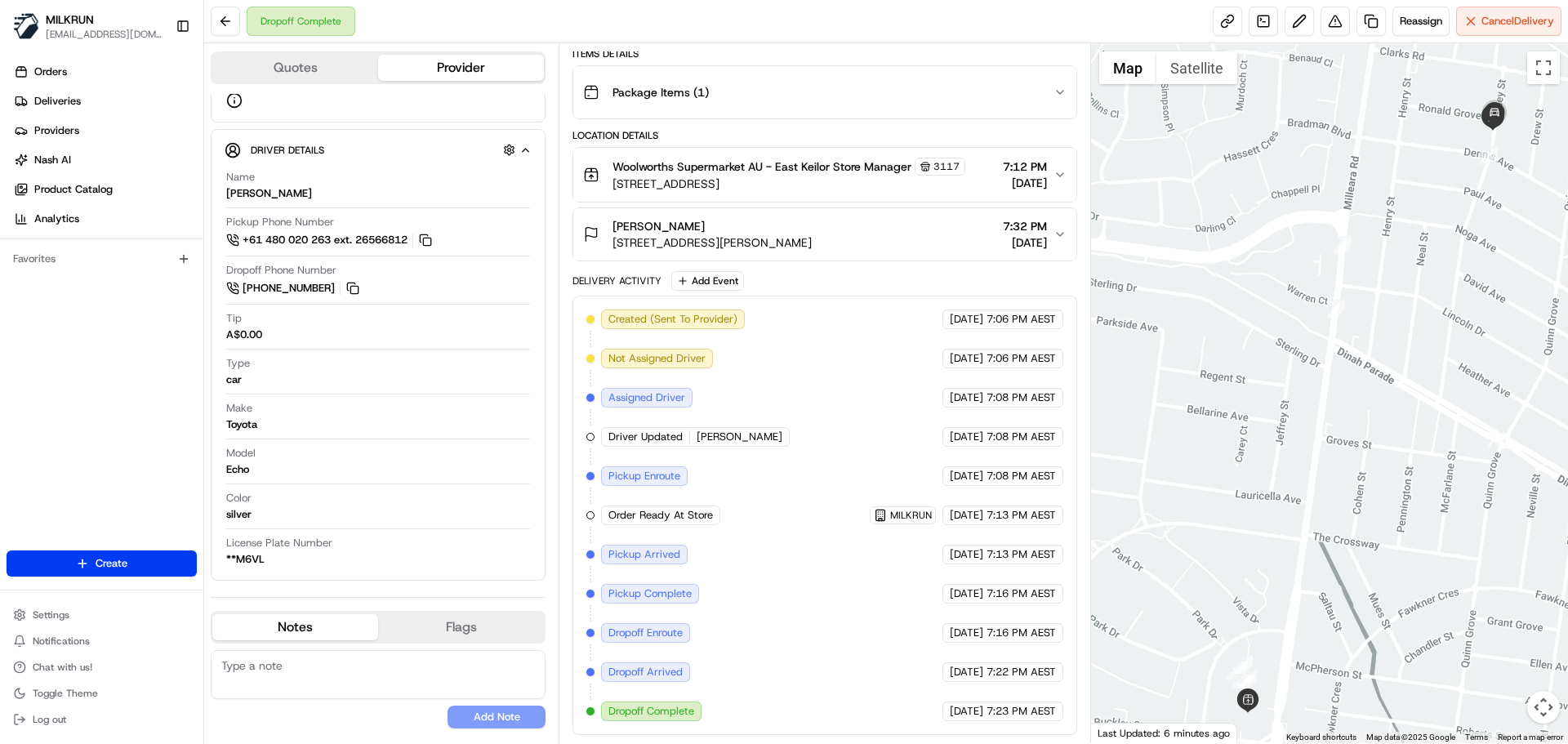
drag, startPoint x: 1268, startPoint y: 472, endPoint x: 1316, endPoint y: 503, distance: 57.1
click at [1316, 503] on div at bounding box center [1330, 393] width 478 height 700
